Goal: Information Seeking & Learning: Learn about a topic

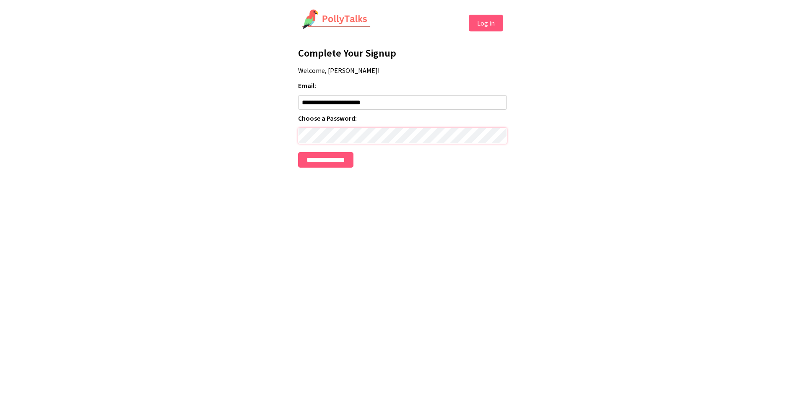
click at [298, 152] on input "**********" at bounding box center [325, 160] width 55 height 16
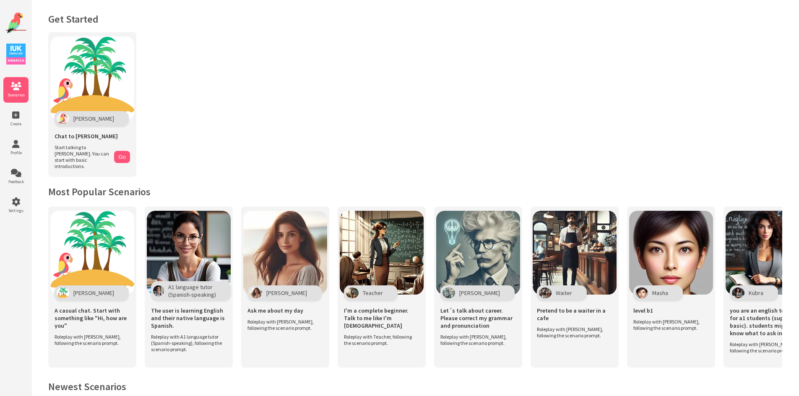
click at [14, 52] on img at bounding box center [15, 54] width 19 height 21
click at [13, 207] on li "Settings" at bounding box center [15, 206] width 25 height 26
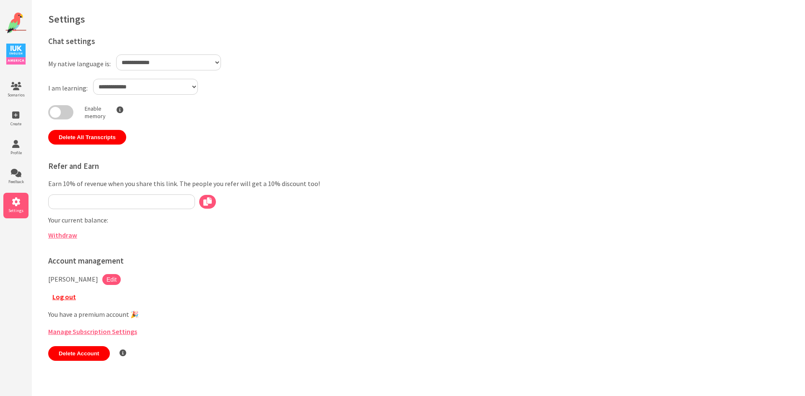
type input "**********"
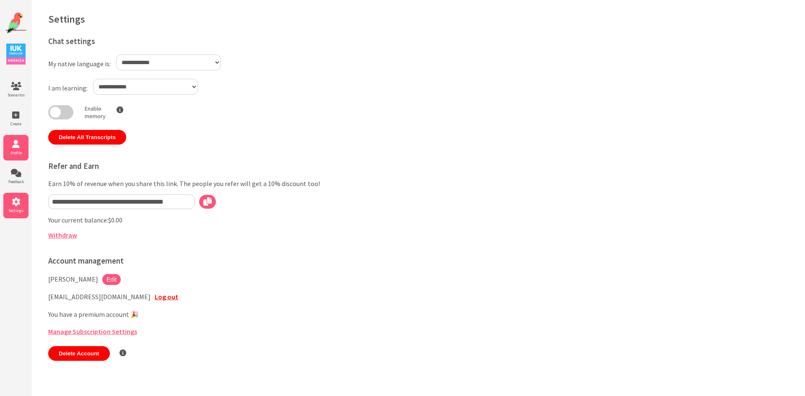
click at [18, 147] on icon at bounding box center [15, 144] width 25 height 8
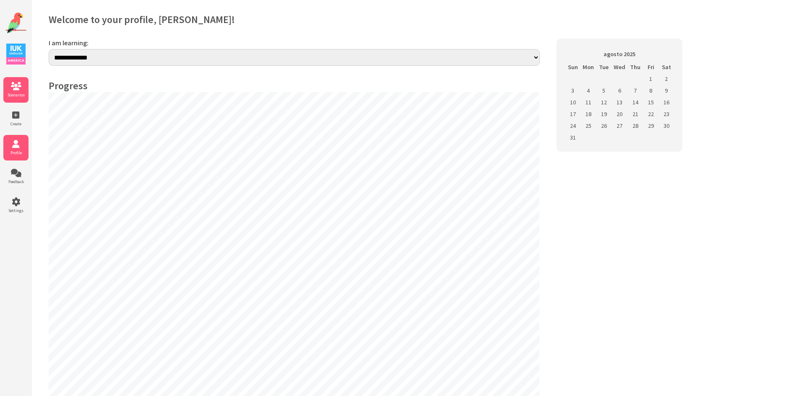
click at [19, 85] on icon at bounding box center [15, 86] width 25 height 8
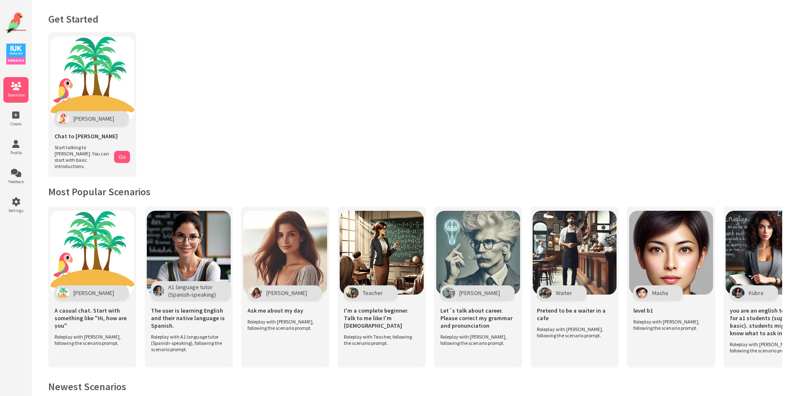
click at [13, 20] on img at bounding box center [15, 23] width 21 height 21
click at [14, 46] on img at bounding box center [15, 54] width 19 height 21
click at [10, 87] on icon at bounding box center [15, 86] width 25 height 8
click at [13, 111] on icon at bounding box center [15, 115] width 25 height 8
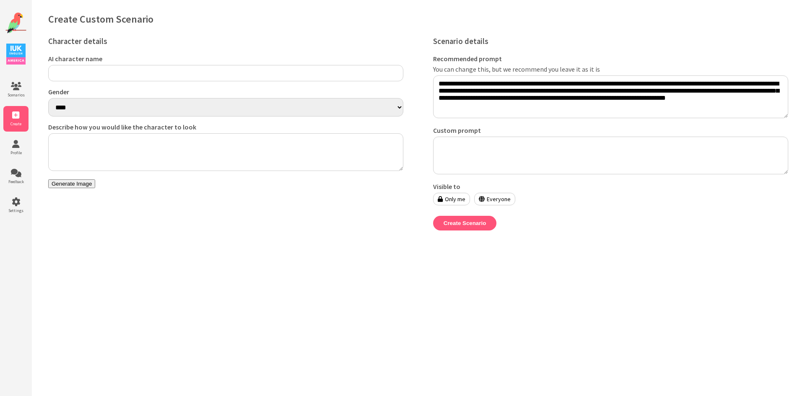
click at [18, 22] on img at bounding box center [15, 23] width 21 height 21
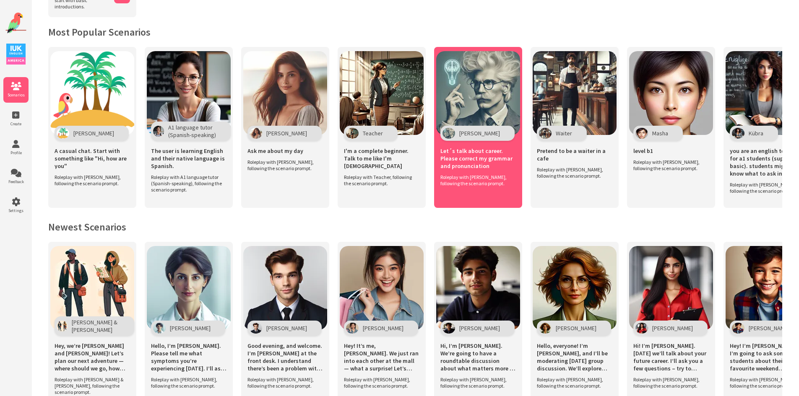
scroll to position [210, 0]
